Goal: Information Seeking & Learning: Learn about a topic

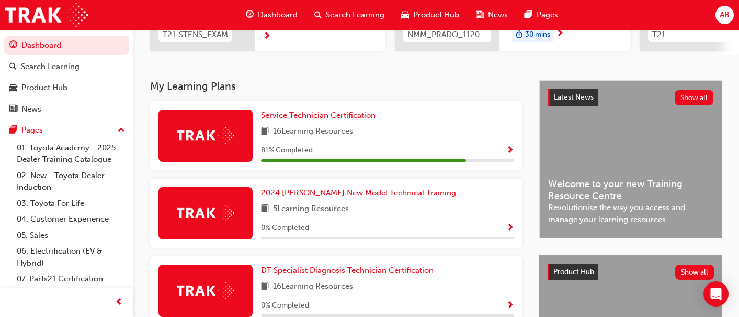
scroll to position [195, 0]
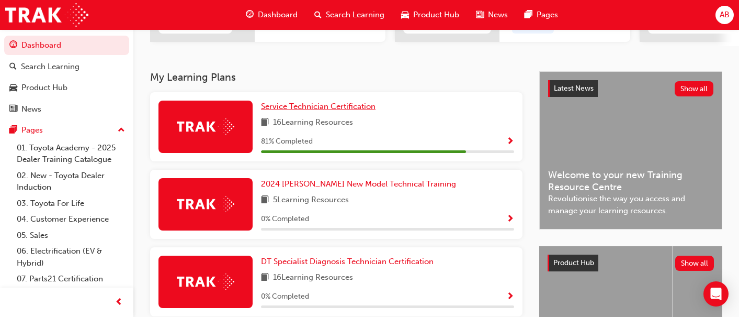
click at [287, 111] on span "Service Technician Certification" at bounding box center [318, 106] width 115 height 9
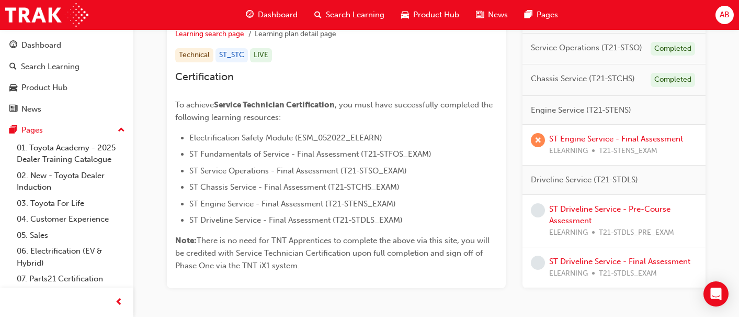
scroll to position [215, 0]
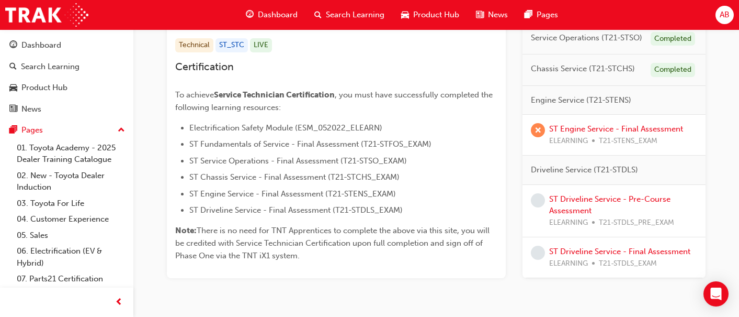
click at [578, 164] on span "Driveline Service (T21-STDLS)" at bounding box center [584, 170] width 107 height 12
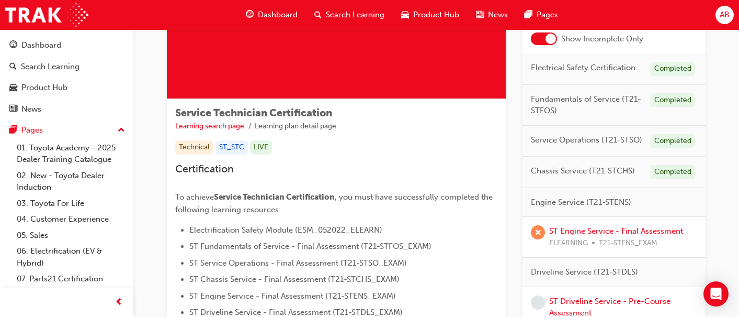
scroll to position [127, 0]
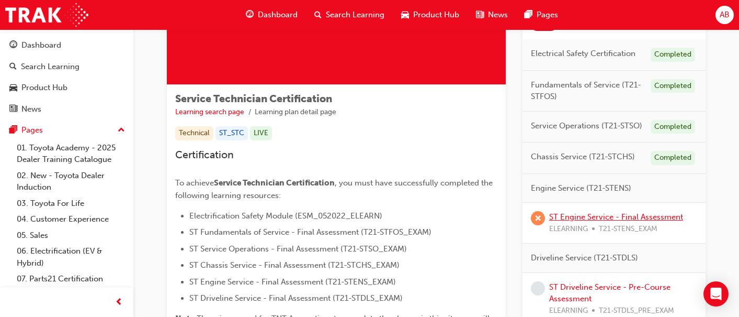
click at [592, 219] on link "ST Engine Service - Final Assessment" at bounding box center [617, 216] width 134 height 9
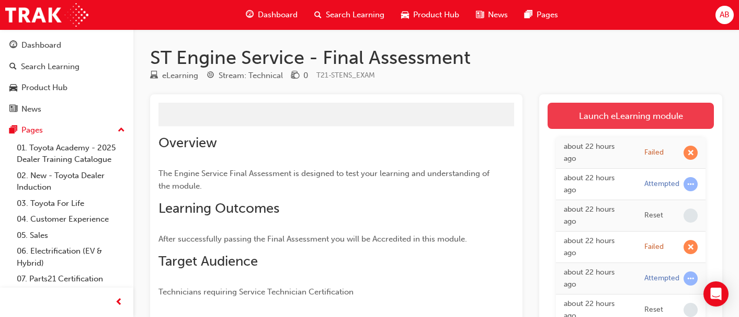
click at [603, 108] on link "Launch eLearning module" at bounding box center [631, 116] width 166 height 26
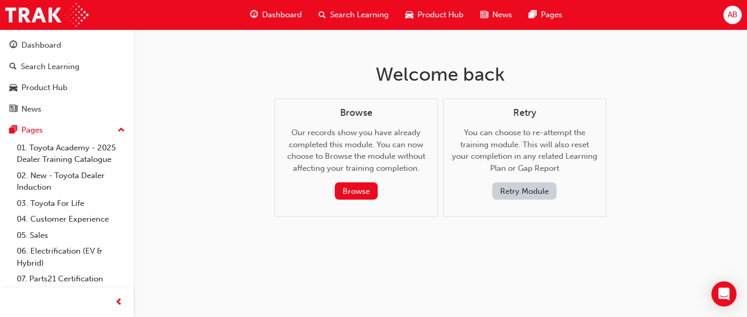
click at [547, 192] on button "Retry Module" at bounding box center [524, 190] width 64 height 17
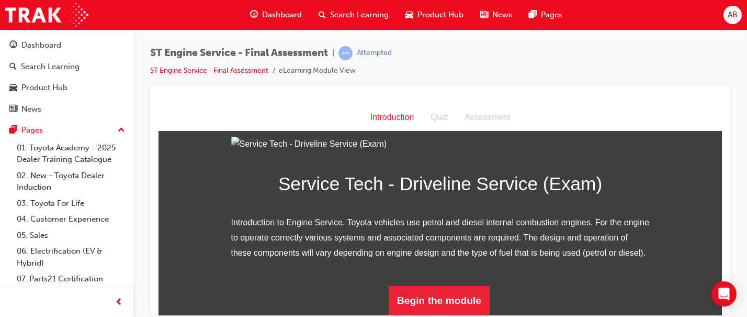
scroll to position [138, 0]
click at [421, 293] on button "Begin the module" at bounding box center [439, 299] width 101 height 29
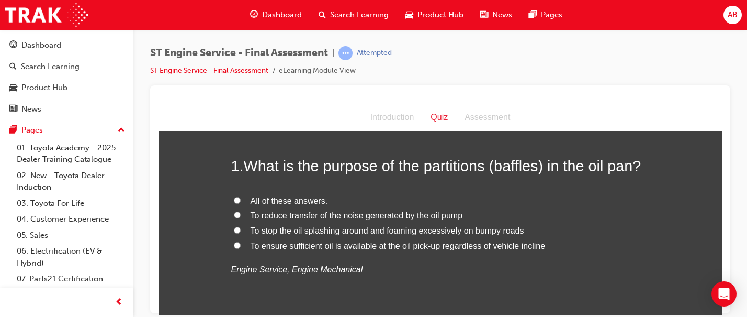
scroll to position [44, 0]
click at [359, 245] on span "To ensure sufficient oil is available at the oil pick-up regardless of vehicle …" at bounding box center [398, 243] width 295 height 9
click at [241, 245] on input "To ensure sufficient oil is available at the oil pick-up regardless of vehicle …" at bounding box center [237, 243] width 7 height 7
radio input "true"
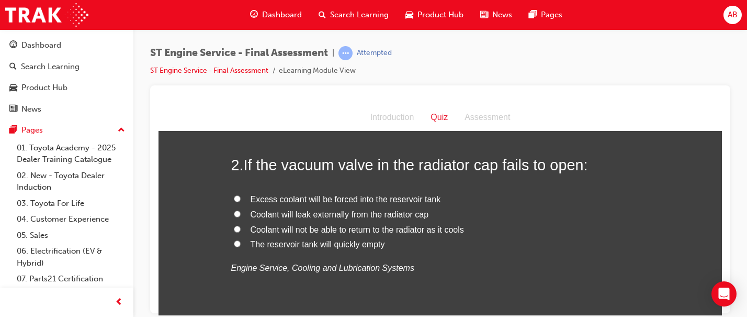
scroll to position [268, 0]
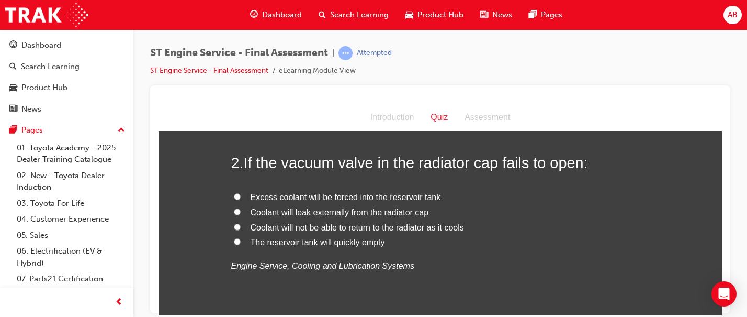
click at [379, 222] on span "Coolant will not be able to return to the radiator as it cools" at bounding box center [358, 226] width 214 height 9
click at [241, 223] on input "Coolant will not be able to return to the radiator as it cools" at bounding box center [237, 226] width 7 height 7
radio input "true"
click at [379, 216] on span "Coolant will leak externally from the radiator cap" at bounding box center [340, 211] width 178 height 9
click at [241, 215] on input "Coolant will leak externally from the radiator cap" at bounding box center [237, 211] width 7 height 7
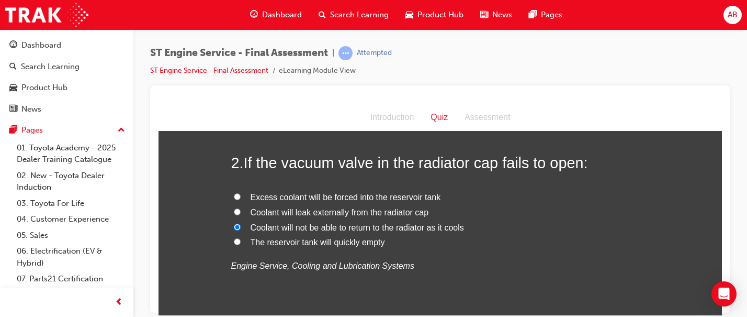
radio input "true"
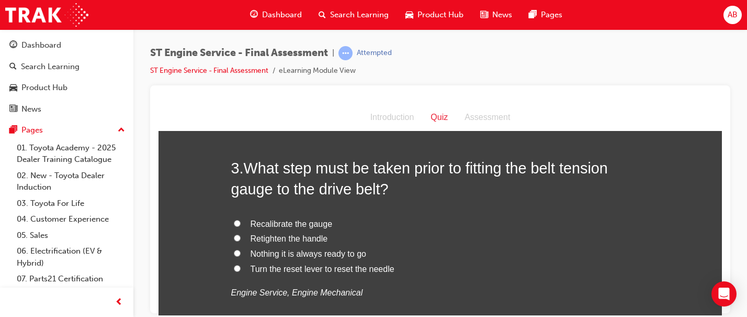
scroll to position [491, 0]
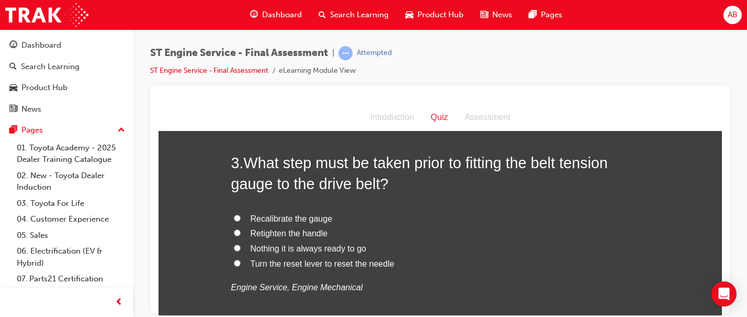
click at [311, 220] on span "Recalibrate the gauge" at bounding box center [292, 218] width 82 height 9
click at [241, 220] on input "Recalibrate the gauge" at bounding box center [237, 217] width 7 height 7
radio input "true"
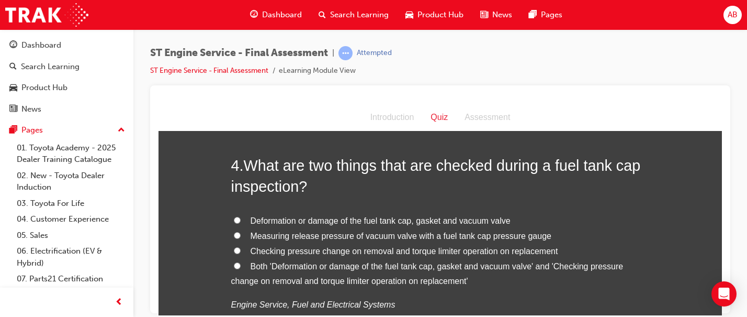
scroll to position [734, 0]
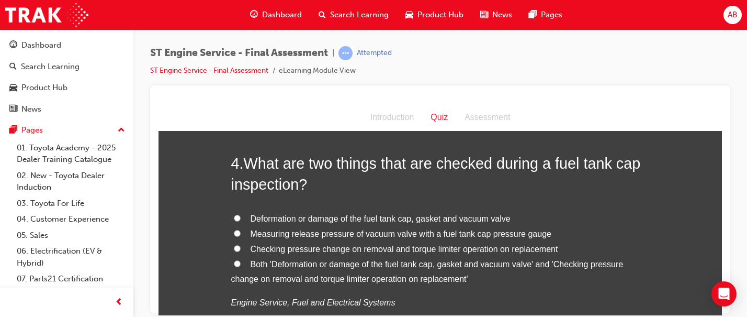
click at [285, 217] on span "Deformation or damage of the fuel tank cap, gasket and vacuum valve" at bounding box center [381, 218] width 260 height 9
click at [241, 217] on input "Deformation or damage of the fuel tank cap, gasket and vacuum valve" at bounding box center [237, 217] width 7 height 7
radio input "true"
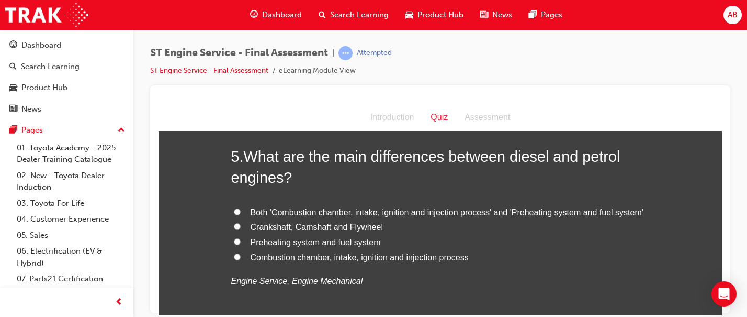
scroll to position [1010, 0]
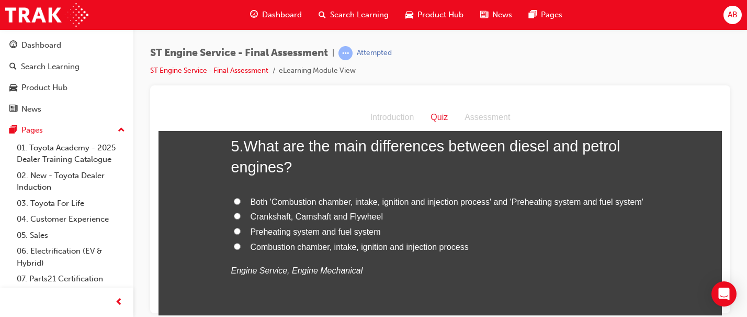
click at [275, 198] on span "Both 'Combustion chamber, intake, ignition and injection process' and 'Preheati…" at bounding box center [447, 201] width 393 height 9
click at [241, 198] on input "Both 'Combustion chamber, intake, ignition and injection process' and 'Preheati…" at bounding box center [237, 200] width 7 height 7
radio input "true"
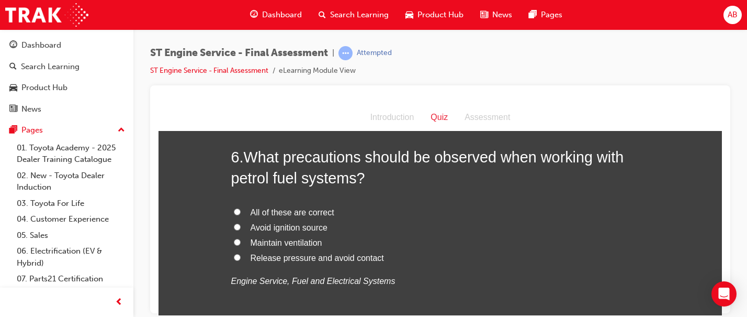
scroll to position [1241, 0]
click at [262, 229] on span "Avoid ignition source" at bounding box center [289, 228] width 77 height 9
click at [241, 229] on input "Avoid ignition source" at bounding box center [237, 228] width 7 height 7
radio input "true"
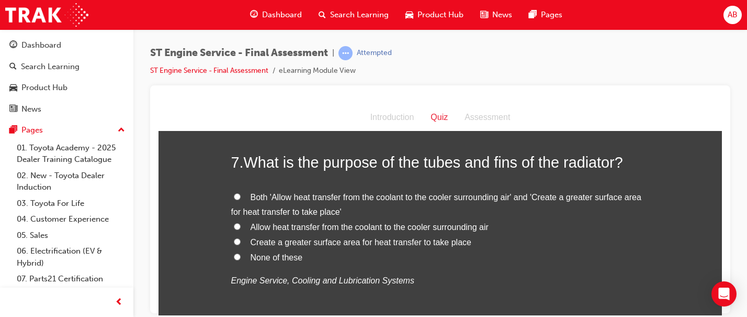
scroll to position [1482, 0]
click at [318, 242] on span "Create a greater surface area for heat transfer to take place" at bounding box center [361, 240] width 221 height 9
click at [241, 242] on input "Create a greater surface area for heat transfer to take place" at bounding box center [237, 240] width 7 height 7
radio input "true"
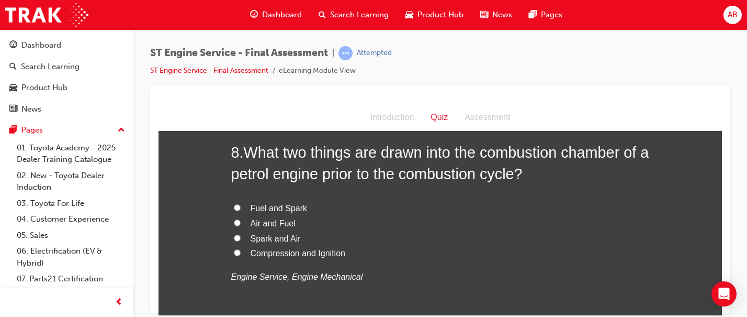
scroll to position [1732, 0]
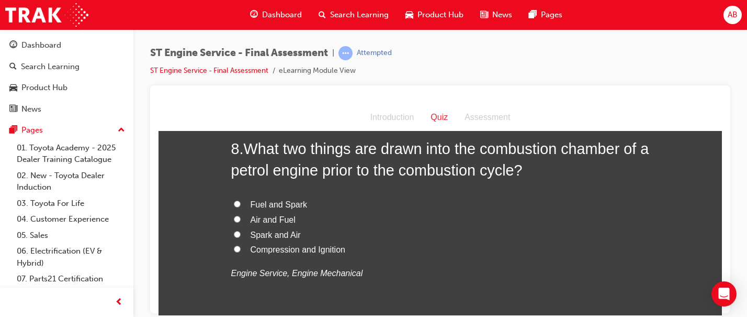
click at [293, 206] on span "Fuel and Spark" at bounding box center [279, 203] width 57 height 9
click at [241, 206] on input "Fuel and Spark" at bounding box center [237, 203] width 7 height 7
radio input "true"
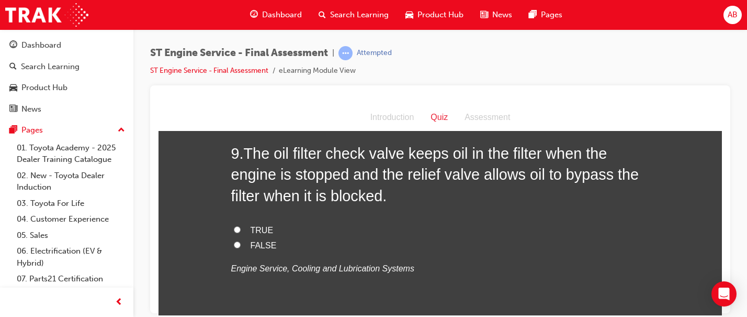
scroll to position [1971, 0]
click at [262, 234] on span "TRUE" at bounding box center [262, 230] width 23 height 9
click at [241, 233] on input "TRUE" at bounding box center [237, 229] width 7 height 7
radio input "true"
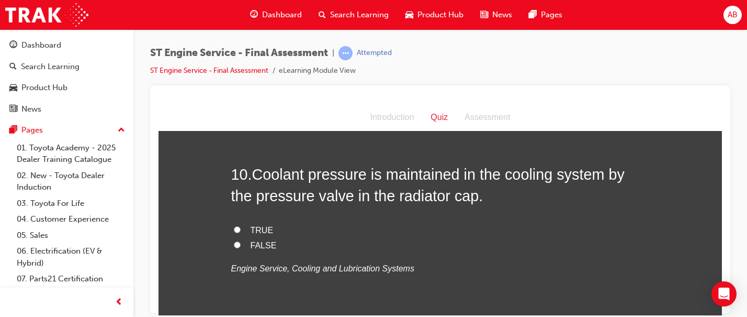
scroll to position [2194, 0]
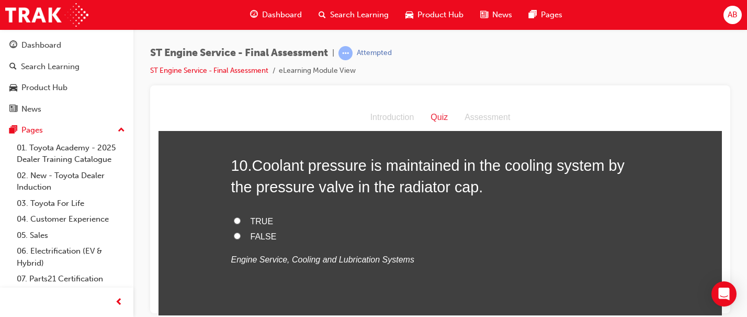
click at [258, 223] on span "TRUE" at bounding box center [262, 220] width 23 height 9
click at [241, 223] on input "TRUE" at bounding box center [237, 220] width 7 height 7
radio input "true"
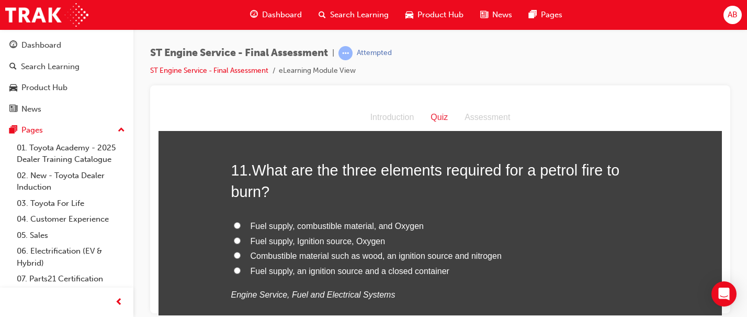
scroll to position [2405, 0]
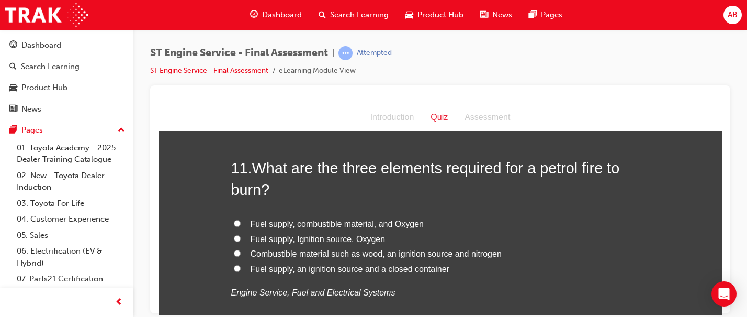
click at [283, 237] on span "Fuel supply, Ignition source, Oxygen" at bounding box center [318, 238] width 135 height 9
click at [241, 237] on input "Fuel supply, Ignition source, Oxygen" at bounding box center [237, 237] width 7 height 7
radio input "true"
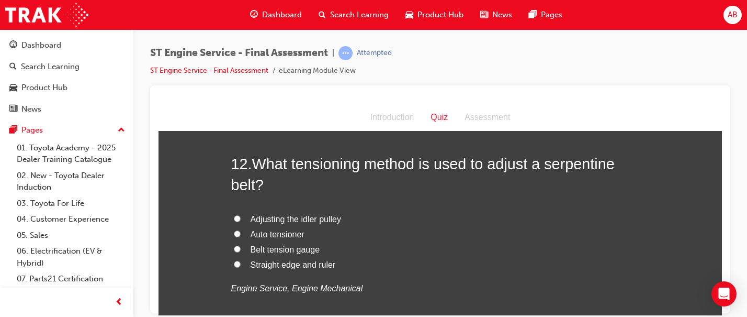
scroll to position [2655, 0]
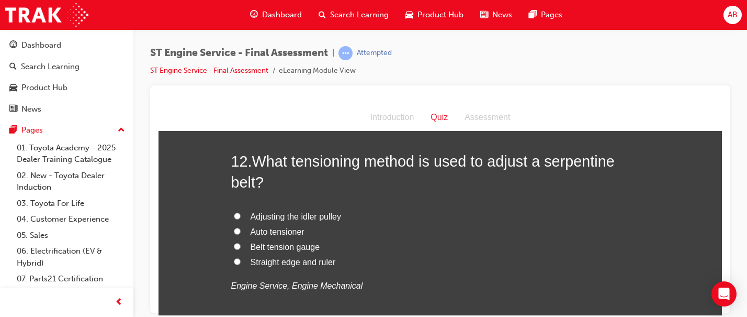
click at [273, 251] on span "Belt tension gauge" at bounding box center [286, 246] width 70 height 9
click at [241, 249] on input "Belt tension gauge" at bounding box center [237, 245] width 7 height 7
radio input "true"
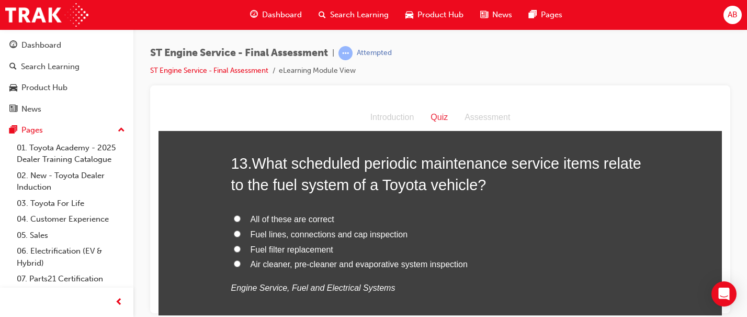
scroll to position [2896, 0]
click at [277, 246] on span "Fuel filter replacement" at bounding box center [292, 249] width 83 height 9
click at [241, 246] on input "Fuel filter replacement" at bounding box center [237, 248] width 7 height 7
radio input "true"
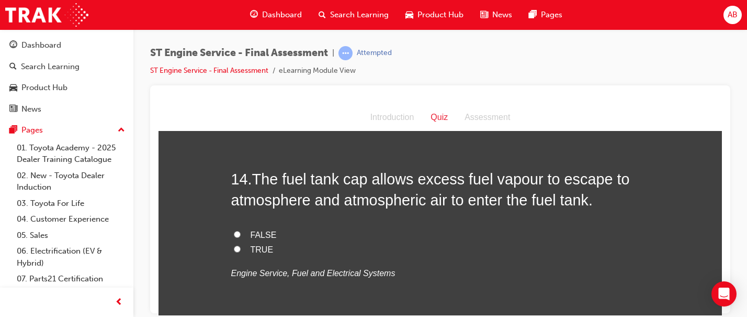
scroll to position [3125, 0]
click at [256, 252] on span "TRUE" at bounding box center [262, 248] width 23 height 9
click at [241, 251] on input "TRUE" at bounding box center [237, 247] width 7 height 7
radio input "true"
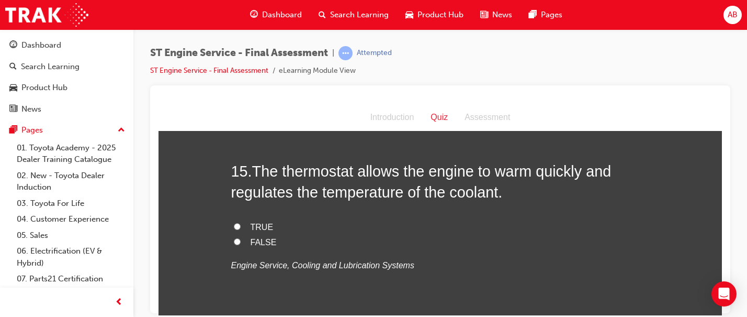
scroll to position [3347, 0]
click at [264, 229] on span "TRUE" at bounding box center [262, 225] width 23 height 9
click at [241, 229] on input "TRUE" at bounding box center [237, 225] width 7 height 7
radio input "true"
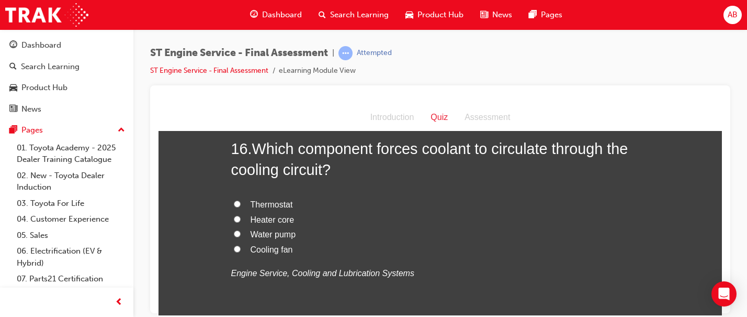
scroll to position [3579, 0]
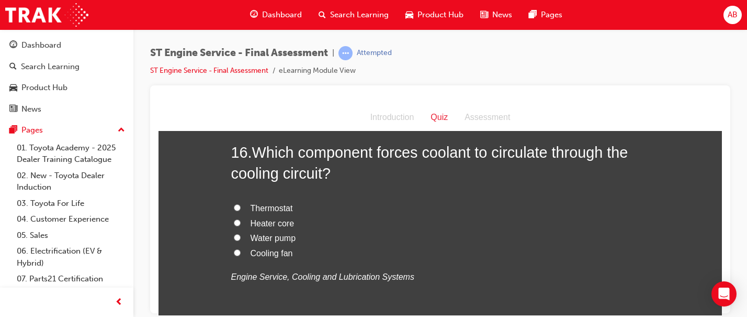
click at [277, 239] on span "Water pump" at bounding box center [274, 237] width 46 height 9
click at [241, 239] on input "Water pump" at bounding box center [237, 236] width 7 height 7
radio input "true"
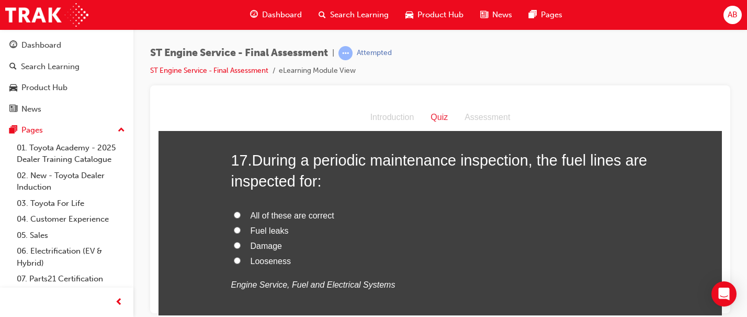
scroll to position [3814, 0]
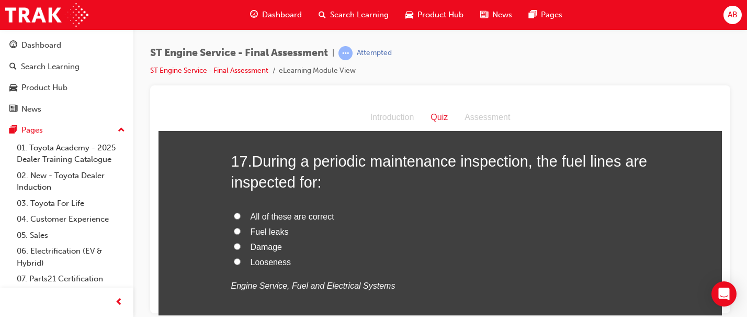
click at [275, 217] on span "All of these are correct" at bounding box center [293, 215] width 84 height 9
click at [241, 217] on input "All of these are correct" at bounding box center [237, 215] width 7 height 7
radio input "true"
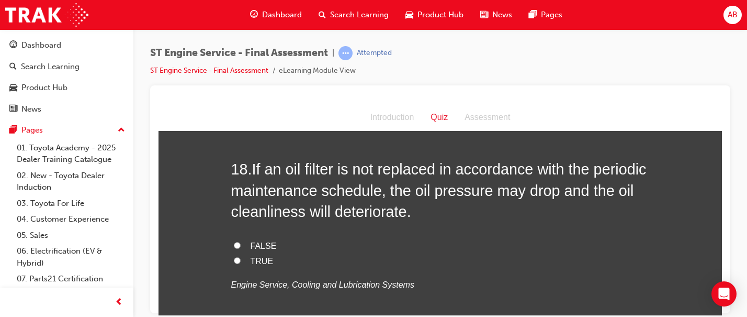
scroll to position [4047, 0]
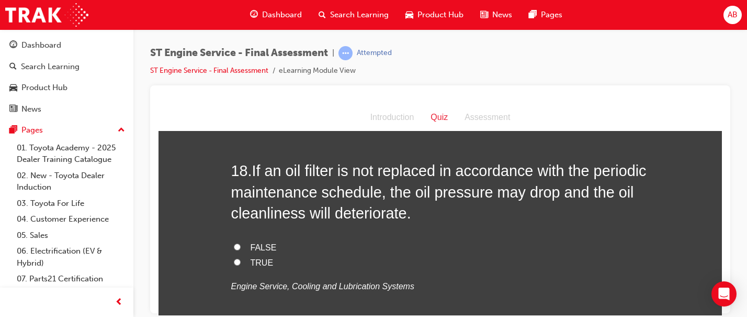
click at [242, 267] on label "TRUE" at bounding box center [440, 262] width 419 height 15
click at [241, 265] on input "TRUE" at bounding box center [237, 261] width 7 height 7
radio input "true"
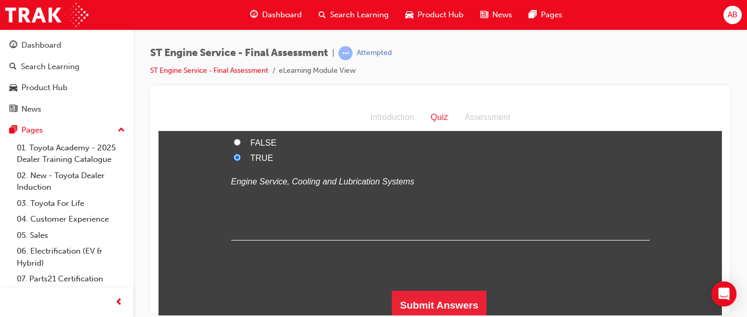
scroll to position [4156, 0]
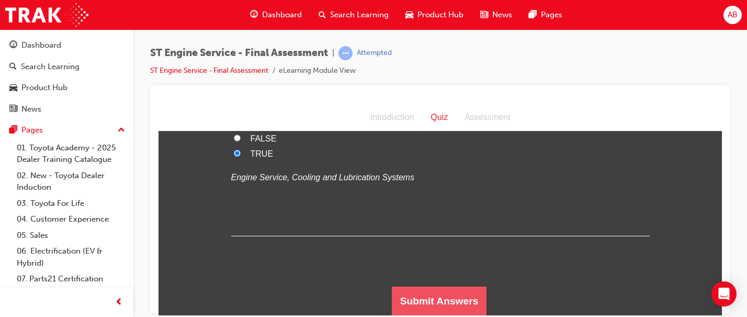
click at [448, 310] on button "Submit Answers" at bounding box center [439, 300] width 95 height 29
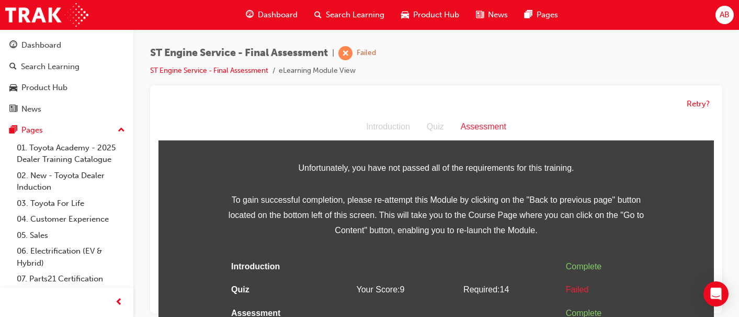
scroll to position [8, 0]
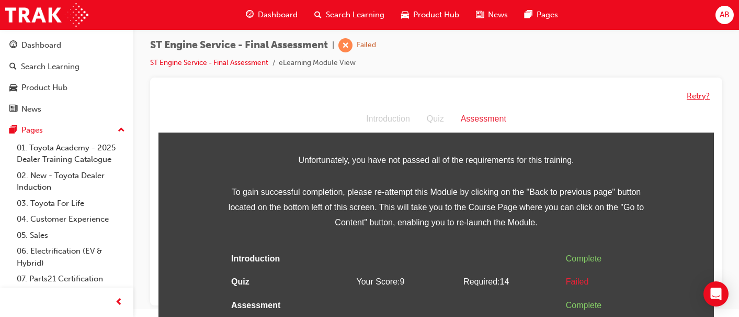
click at [707, 93] on button "Retry?" at bounding box center [698, 96] width 23 height 12
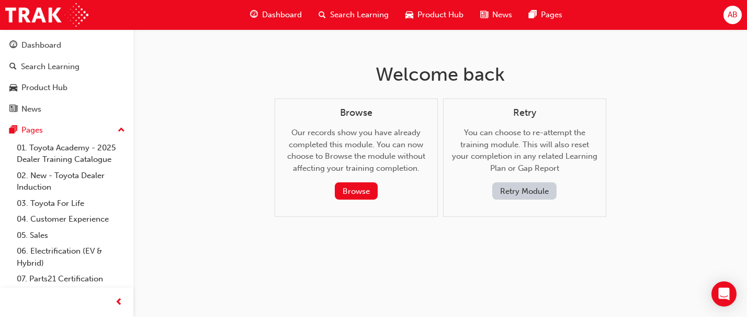
click at [514, 199] on button "Retry Module" at bounding box center [524, 190] width 64 height 17
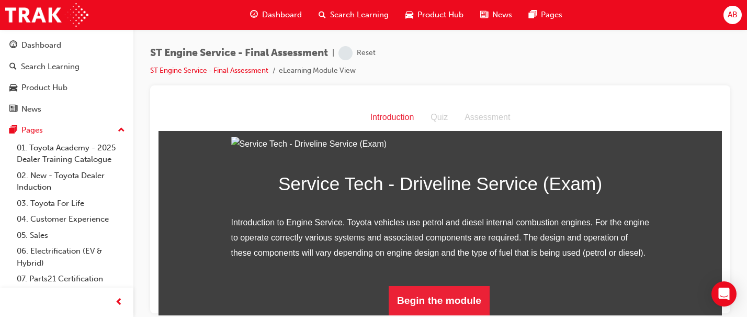
scroll to position [138, 0]
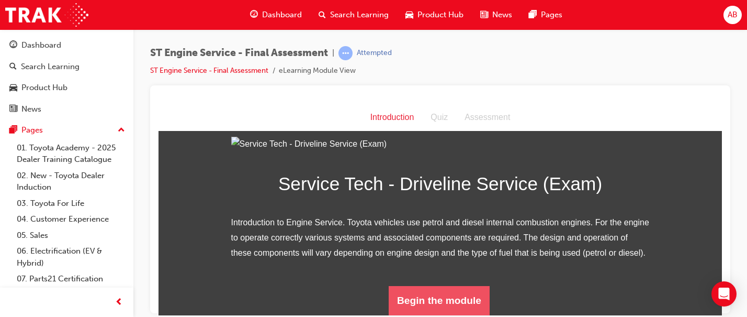
click at [446, 299] on button "Begin the module" at bounding box center [439, 299] width 101 height 29
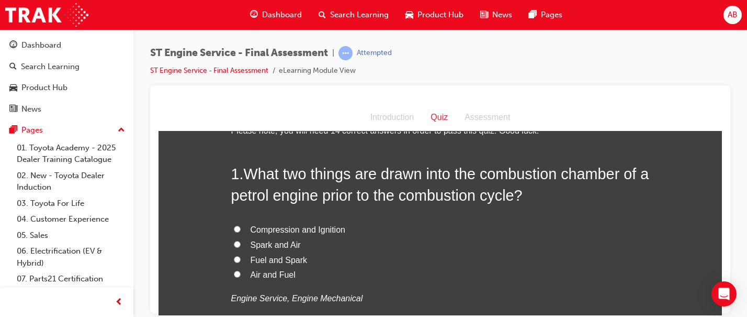
scroll to position [36, 0]
click at [323, 229] on span "Compression and Ignition" at bounding box center [298, 227] width 95 height 9
click at [241, 229] on input "Compression and Ignition" at bounding box center [237, 227] width 7 height 7
radio input "true"
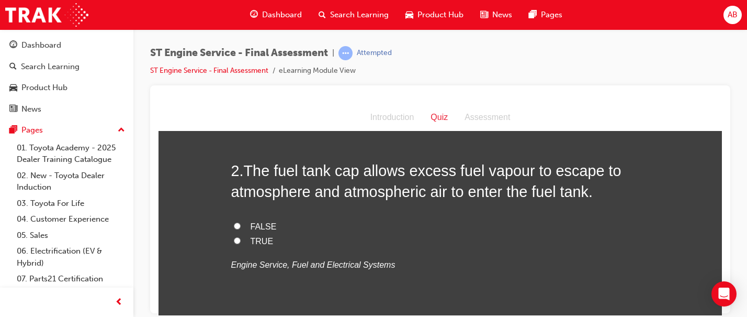
scroll to position [282, 0]
click at [251, 239] on span "TRUE" at bounding box center [262, 240] width 23 height 9
click at [241, 239] on input "TRUE" at bounding box center [237, 239] width 7 height 7
radio input "true"
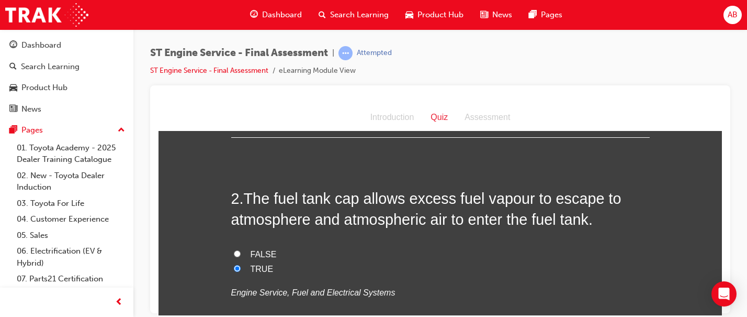
scroll to position [265, 0]
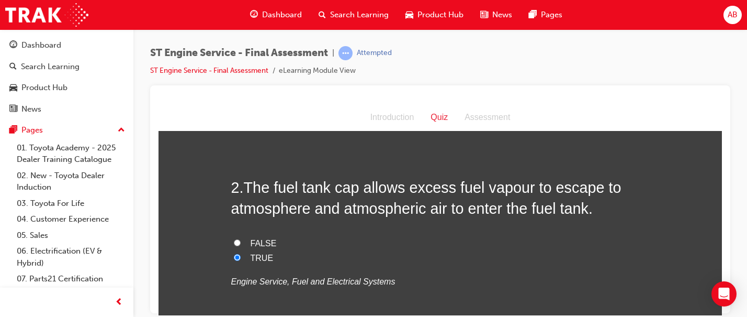
click at [251, 239] on span "FALSE" at bounding box center [264, 242] width 26 height 9
click at [241, 239] on input "FALSE" at bounding box center [237, 242] width 7 height 7
radio input "true"
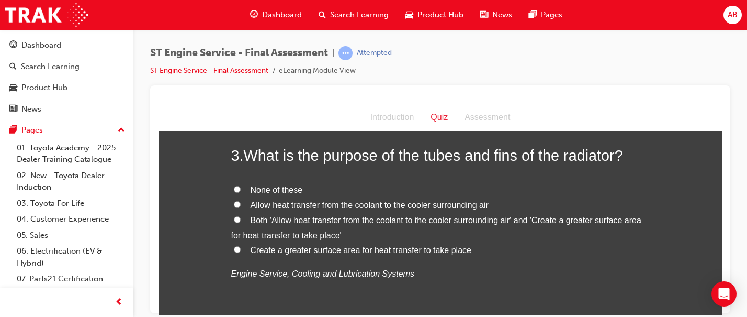
scroll to position [510, 0]
click at [288, 207] on span "Allow heat transfer from the coolant to the cooler surrounding air" at bounding box center [370, 204] width 238 height 9
click at [241, 207] on input "Allow heat transfer from the coolant to the cooler surrounding air" at bounding box center [237, 204] width 7 height 7
radio input "true"
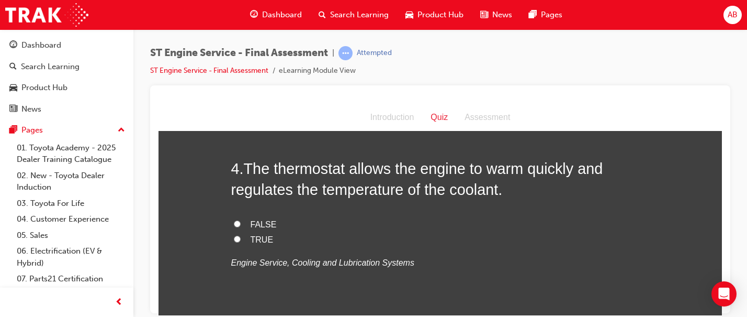
scroll to position [739, 0]
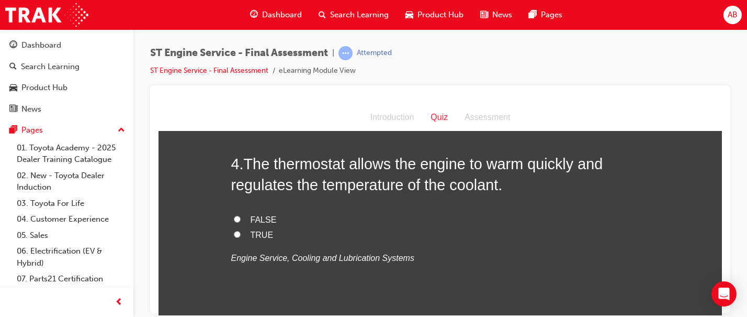
click at [252, 234] on span "TRUE" at bounding box center [262, 234] width 23 height 9
click at [241, 234] on input "TRUE" at bounding box center [237, 233] width 7 height 7
radio input "true"
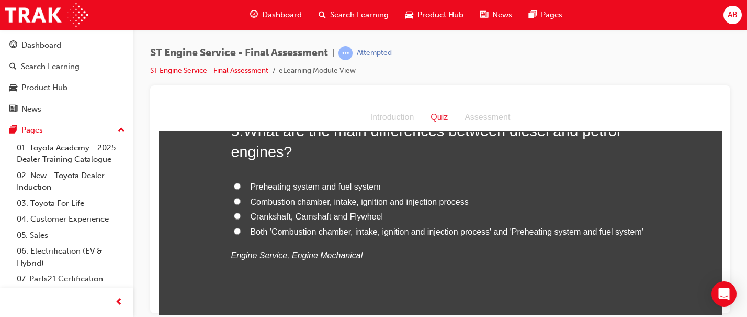
scroll to position [987, 0]
click at [317, 234] on span "Both 'Combustion chamber, intake, ignition and injection process' and 'Preheati…" at bounding box center [447, 230] width 393 height 9
click at [241, 233] on input "Both 'Combustion chamber, intake, ignition and injection process' and 'Preheati…" at bounding box center [237, 229] width 7 height 7
radio input "true"
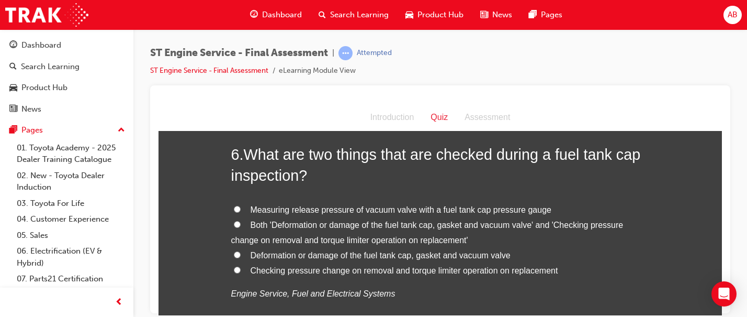
scroll to position [1211, 0]
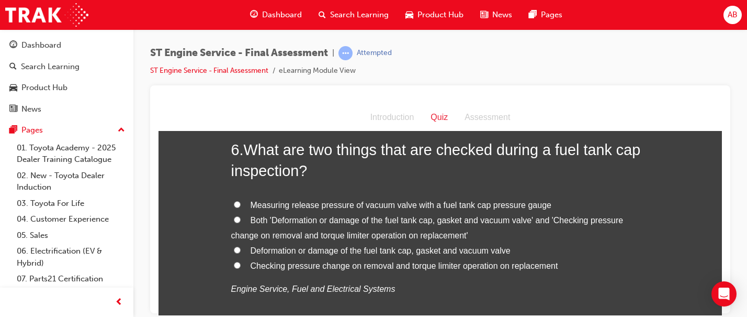
click at [268, 253] on span "Deformation or damage of the fuel tank cap, gasket and vacuum valve" at bounding box center [381, 249] width 260 height 9
click at [241, 253] on input "Deformation or damage of the fuel tank cap, gasket and vacuum valve" at bounding box center [237, 249] width 7 height 7
radio input "true"
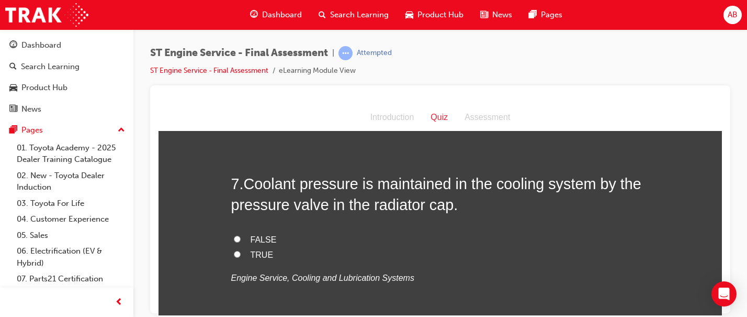
scroll to position [1439, 0]
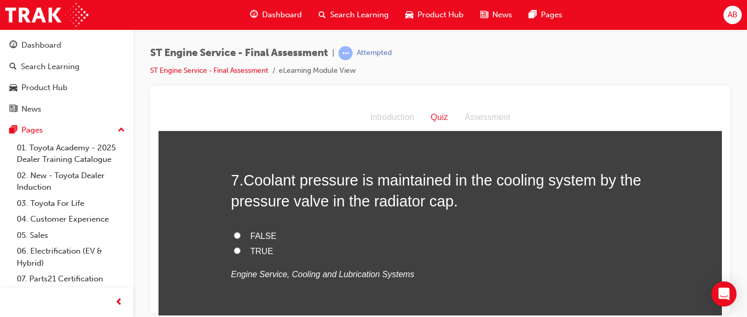
click at [245, 250] on label "TRUE" at bounding box center [440, 250] width 419 height 15
click at [241, 250] on input "TRUE" at bounding box center [237, 249] width 7 height 7
radio input "true"
click at [256, 233] on span "FALSE" at bounding box center [264, 235] width 26 height 9
click at [241, 233] on input "FALSE" at bounding box center [237, 234] width 7 height 7
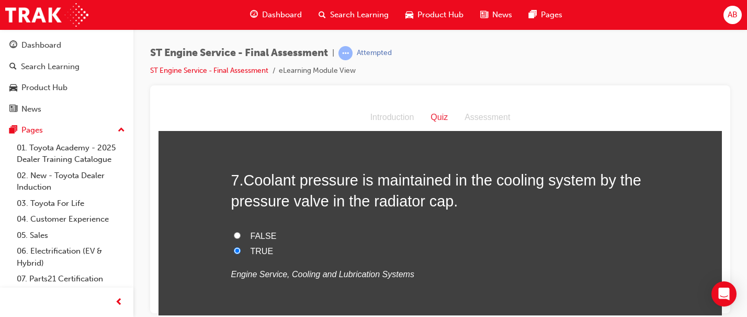
radio input "true"
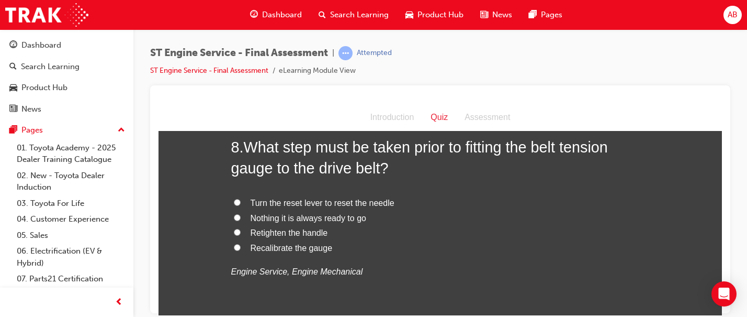
scroll to position [1703, 0]
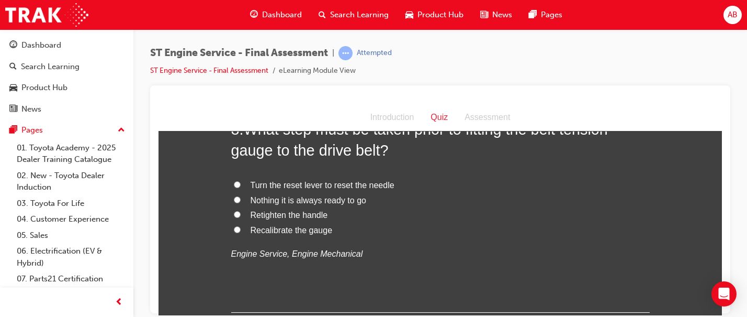
click at [277, 226] on span "Recalibrate the gauge" at bounding box center [292, 229] width 82 height 9
click at [241, 226] on input "Recalibrate the gauge" at bounding box center [237, 229] width 7 height 7
radio input "true"
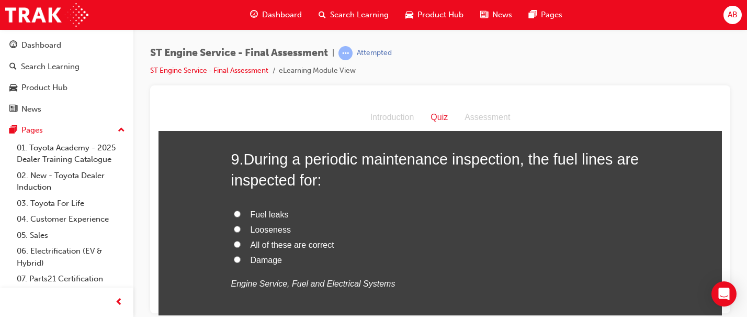
scroll to position [1918, 0]
click at [256, 263] on span "Damage" at bounding box center [266, 258] width 31 height 9
click at [241, 262] on input "Damage" at bounding box center [237, 258] width 7 height 7
radio input "true"
click at [256, 263] on span "Damage" at bounding box center [266, 258] width 31 height 9
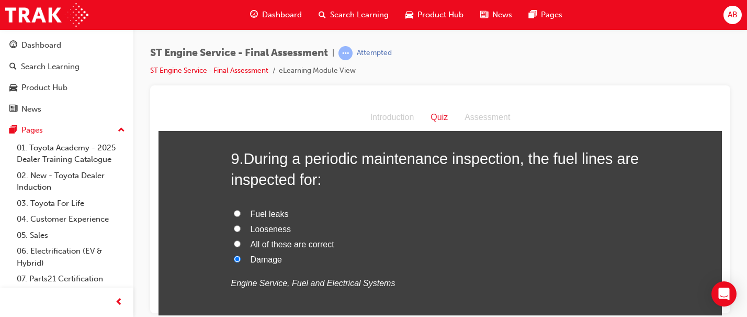
click at [241, 262] on input "Damage" at bounding box center [237, 258] width 7 height 7
click at [264, 244] on span "All of these are correct" at bounding box center [293, 243] width 84 height 9
click at [241, 244] on input "All of these are correct" at bounding box center [237, 243] width 7 height 7
radio input "true"
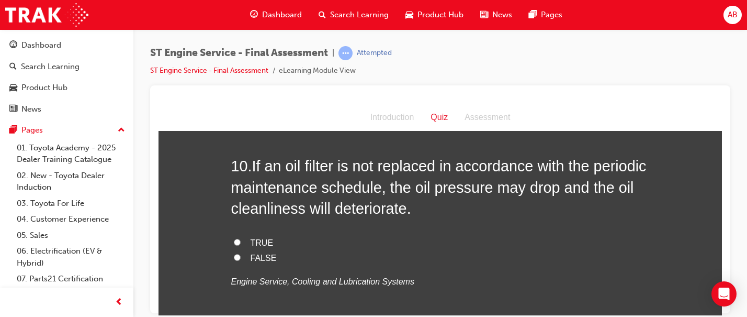
scroll to position [2156, 0]
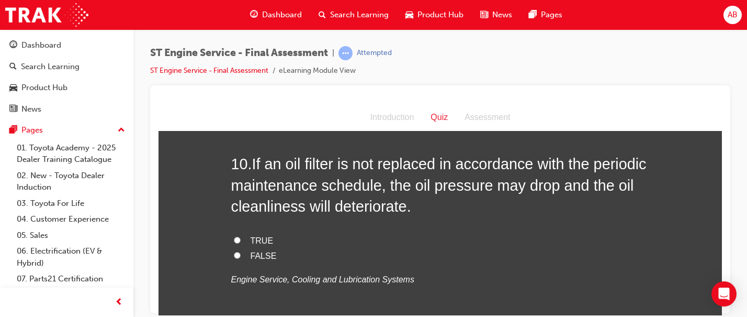
click at [260, 241] on span "TRUE" at bounding box center [262, 240] width 23 height 9
click at [241, 241] on input "TRUE" at bounding box center [237, 239] width 7 height 7
radio input "true"
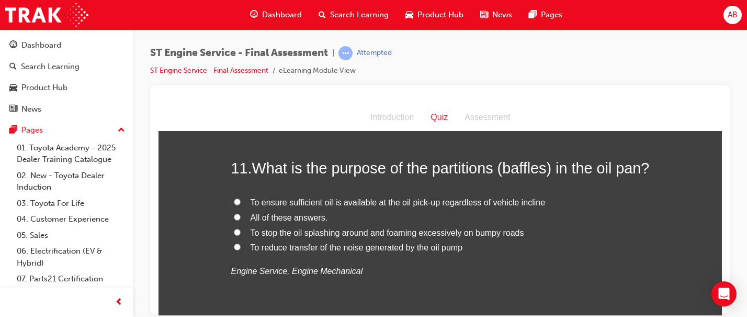
scroll to position [2388, 0]
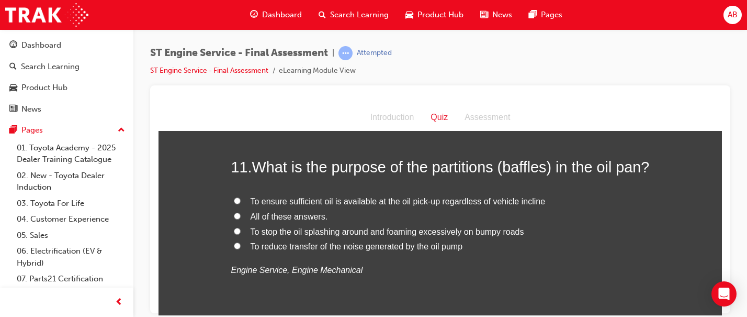
click at [278, 220] on span "All of these answers." at bounding box center [289, 215] width 77 height 9
click at [241, 219] on input "All of these answers." at bounding box center [237, 215] width 7 height 7
radio input "true"
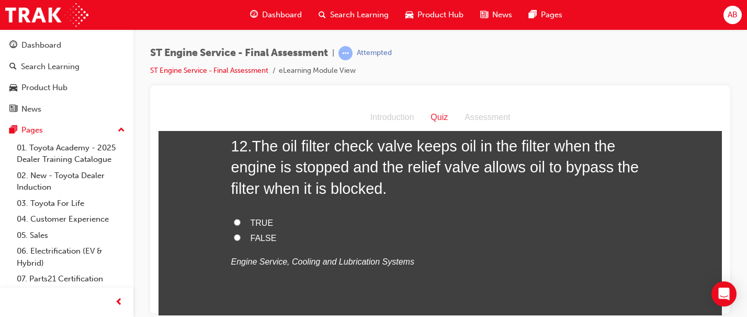
scroll to position [2635, 0]
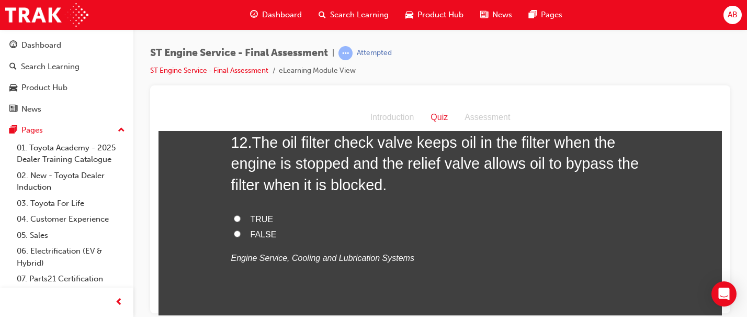
click at [258, 238] on span "FALSE" at bounding box center [264, 233] width 26 height 9
click at [241, 237] on input "FALSE" at bounding box center [237, 233] width 7 height 7
radio input "true"
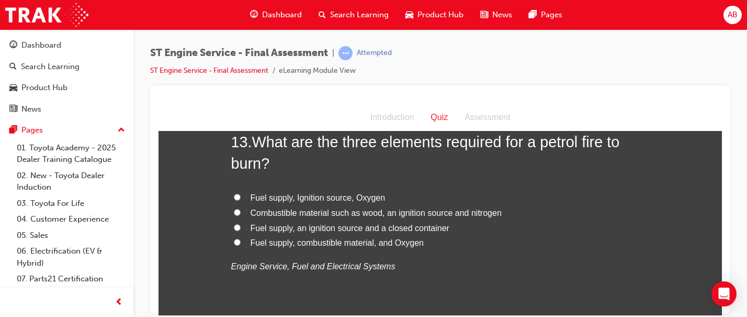
scroll to position [2871, 0]
click at [305, 200] on span "Fuel supply, Ignition source, Oxygen" at bounding box center [318, 196] width 135 height 9
click at [241, 199] on input "Fuel supply, Ignition source, Oxygen" at bounding box center [237, 195] width 7 height 7
radio input "true"
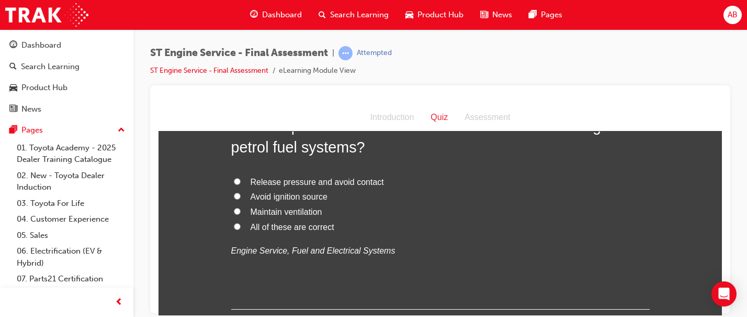
scroll to position [3130, 0]
click at [280, 230] on span "All of these are correct" at bounding box center [293, 225] width 84 height 9
click at [241, 229] on input "All of these are correct" at bounding box center [237, 225] width 7 height 7
radio input "true"
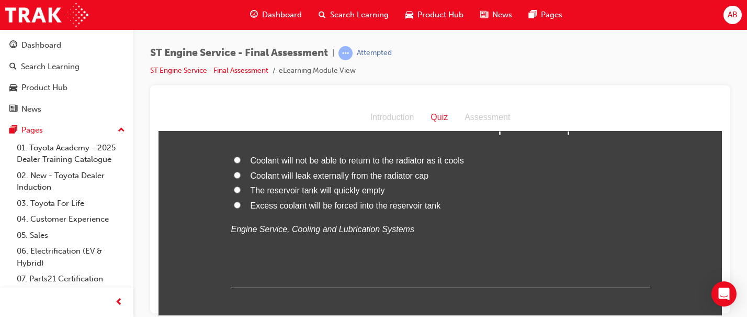
scroll to position [3373, 0]
click at [362, 165] on span "Coolant will not be able to return to the radiator as it cools" at bounding box center [358, 160] width 214 height 9
click at [241, 163] on input "Coolant will not be able to return to the radiator as it cools" at bounding box center [237, 159] width 7 height 7
radio input "true"
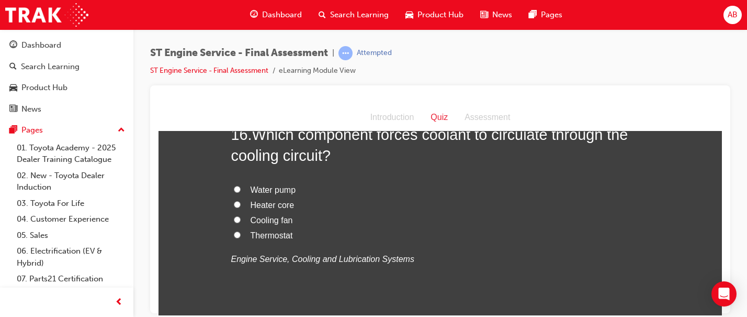
scroll to position [3592, 0]
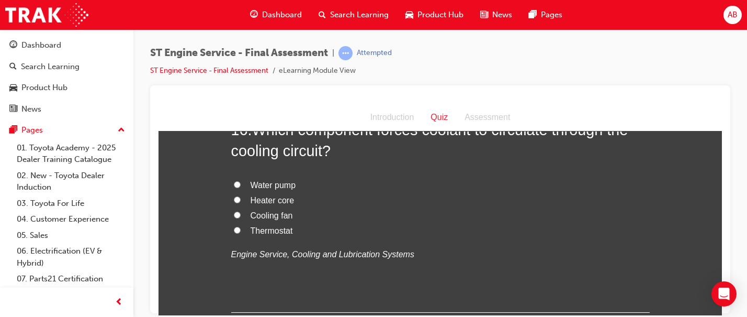
click at [277, 189] on span "Water pump" at bounding box center [274, 184] width 46 height 9
click at [241, 187] on input "Water pump" at bounding box center [237, 184] width 7 height 7
radio input "true"
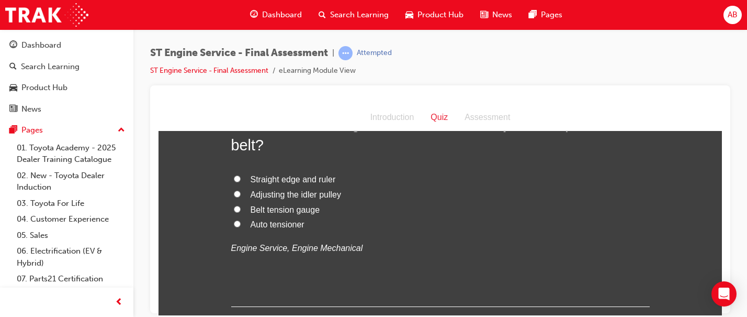
scroll to position [3843, 0]
click at [271, 212] on span "Belt tension gauge" at bounding box center [286, 208] width 70 height 9
click at [241, 211] on input "Belt tension gauge" at bounding box center [237, 207] width 7 height 7
radio input "true"
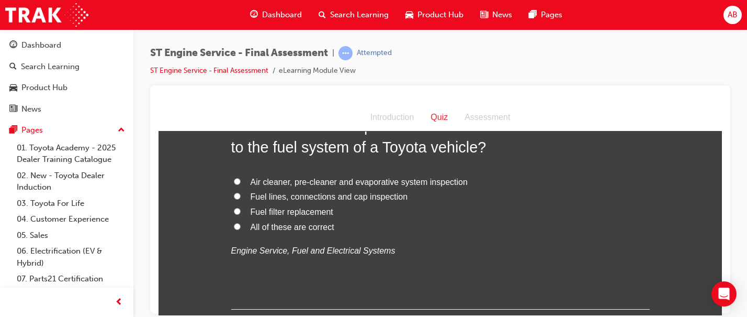
scroll to position [4078, 0]
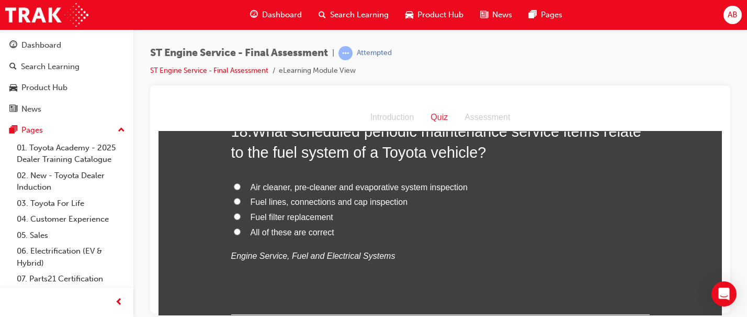
click at [316, 221] on span "Fuel filter replacement" at bounding box center [292, 216] width 83 height 9
click at [241, 219] on input "Fuel filter replacement" at bounding box center [237, 215] width 7 height 7
radio input "true"
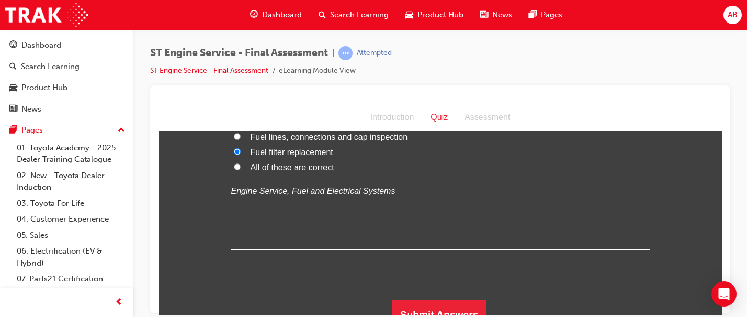
scroll to position [4177, 0]
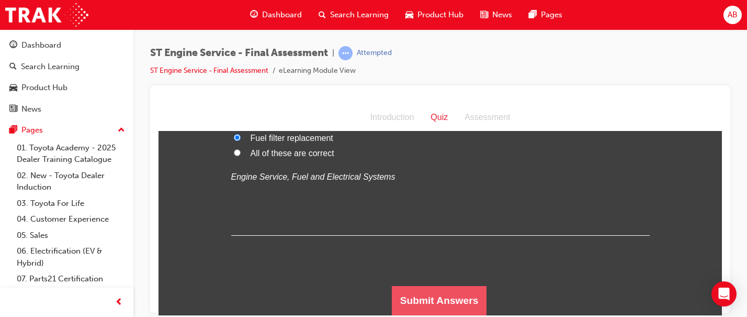
click at [433, 298] on button "Submit Answers" at bounding box center [439, 299] width 95 height 29
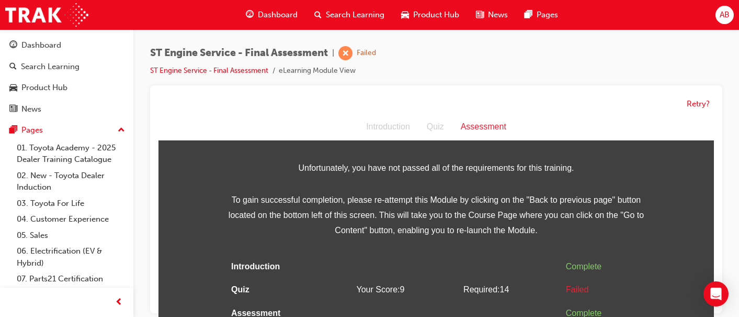
scroll to position [8, 0]
